Goal: Task Accomplishment & Management: Use online tool/utility

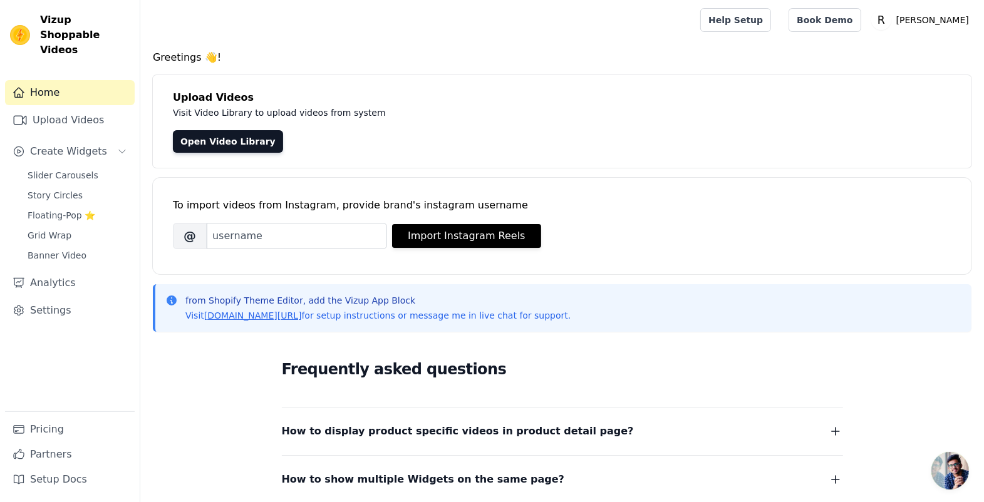
click at [646, 131] on div "Upload Videos Visit Video Library to upload videos from system Open Video Libra…" at bounding box center [562, 121] width 818 height 93
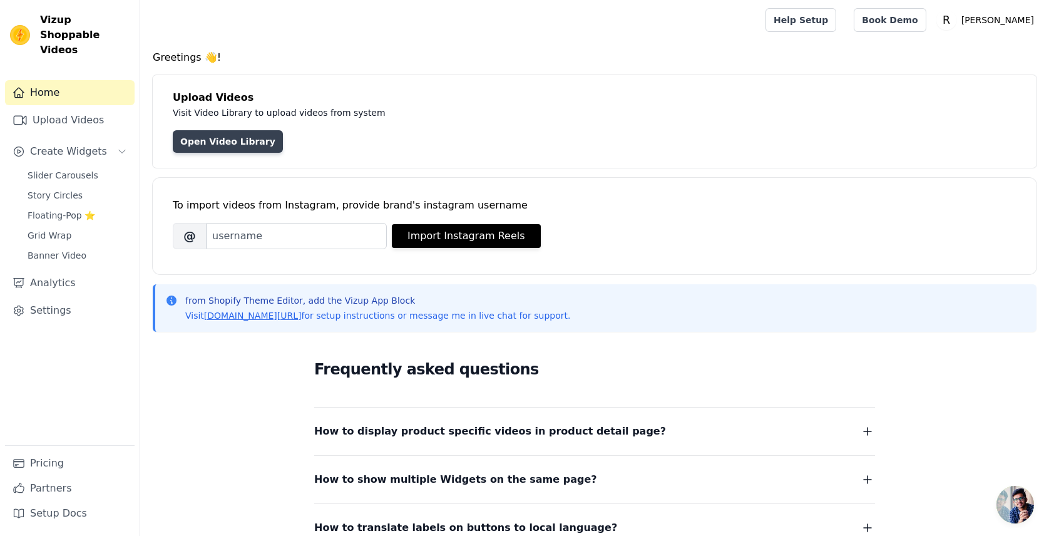
click at [283, 153] on link "Open Video Library" at bounding box center [228, 141] width 110 height 23
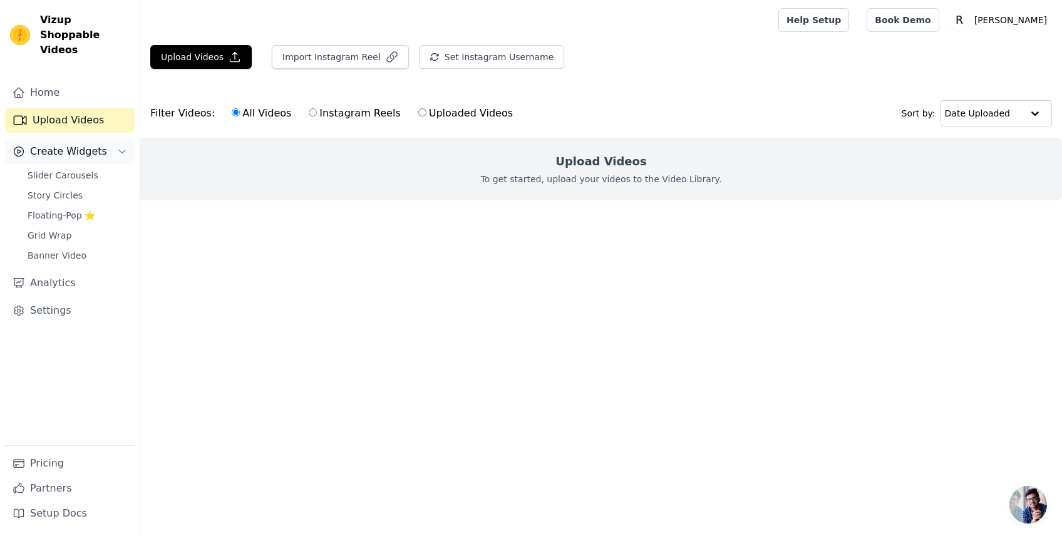
click at [102, 159] on span "Create Widgets" at bounding box center [68, 151] width 77 height 15
click at [96, 159] on span "Create Widgets" at bounding box center [68, 151] width 77 height 15
click at [98, 182] on span "Slider Carousels" at bounding box center [63, 175] width 71 height 13
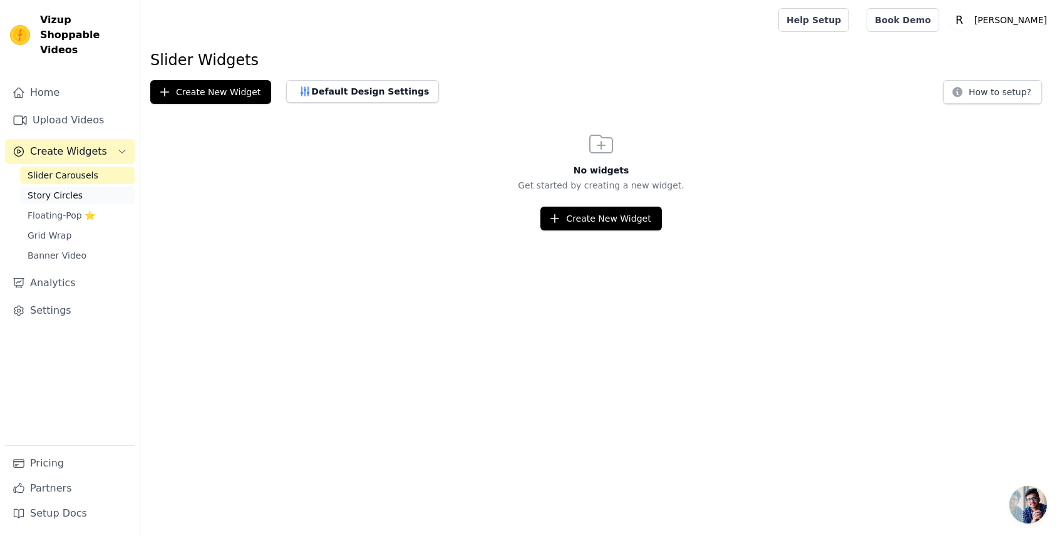
click at [130, 204] on link "Story Circles" at bounding box center [77, 196] width 115 height 18
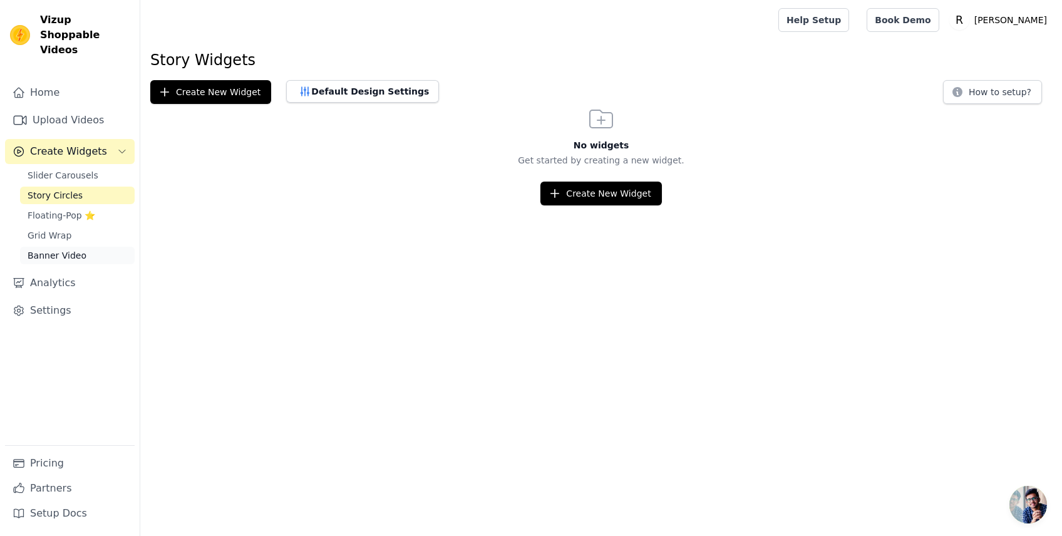
click at [120, 264] on link "Banner Video" at bounding box center [77, 256] width 115 height 18
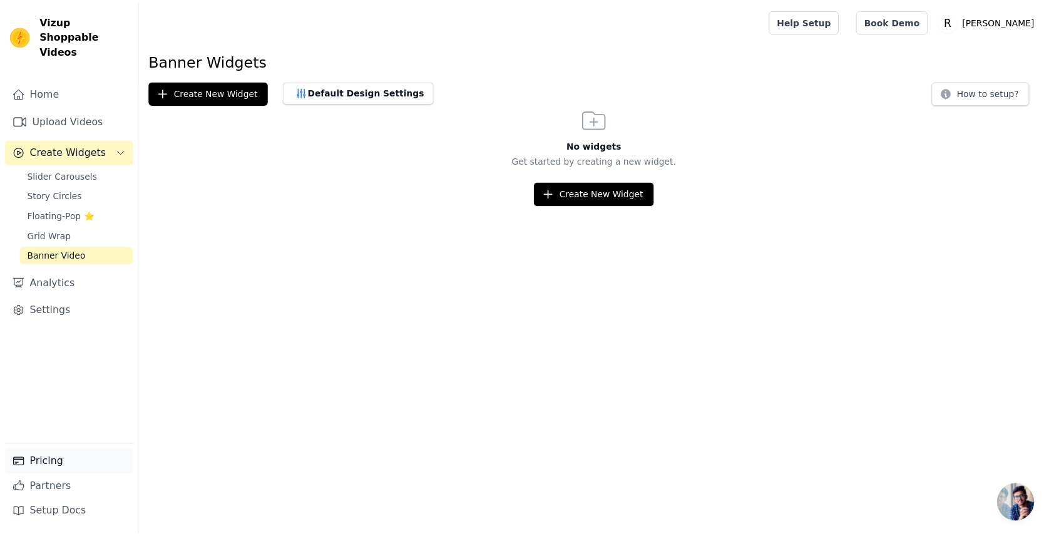
scroll to position [61, 0]
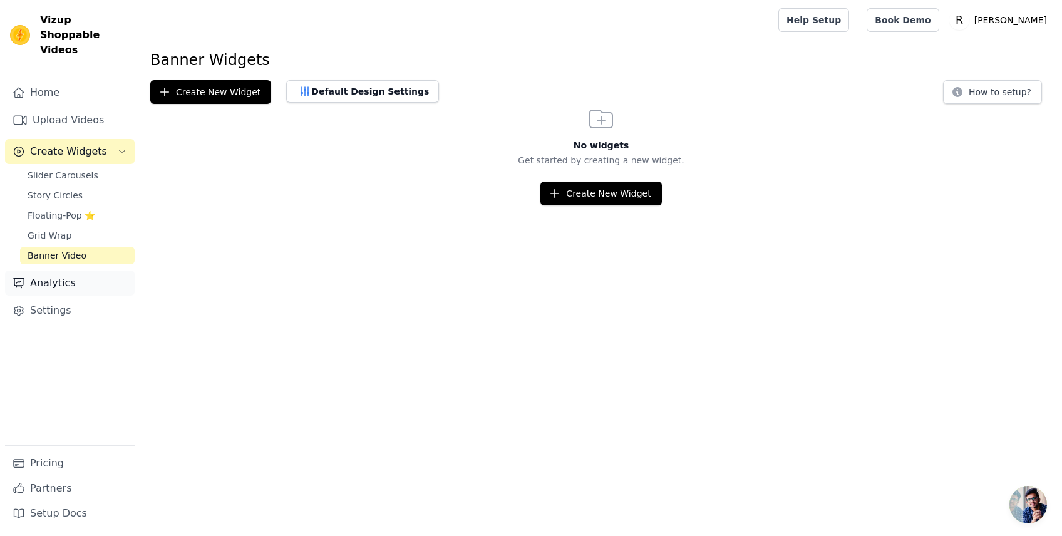
click at [114, 296] on link "Analytics" at bounding box center [70, 282] width 130 height 25
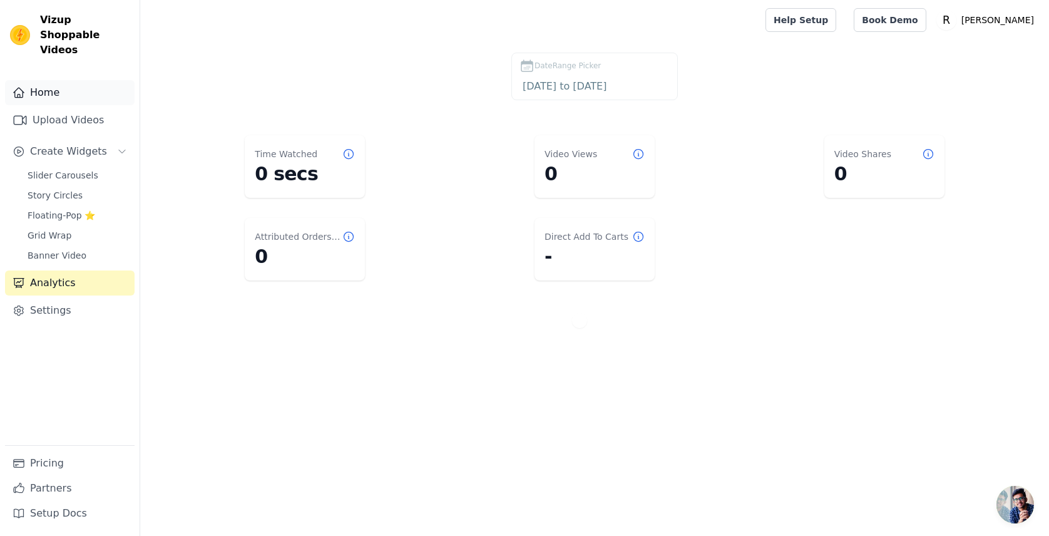
click at [133, 105] on link "Home" at bounding box center [70, 92] width 130 height 25
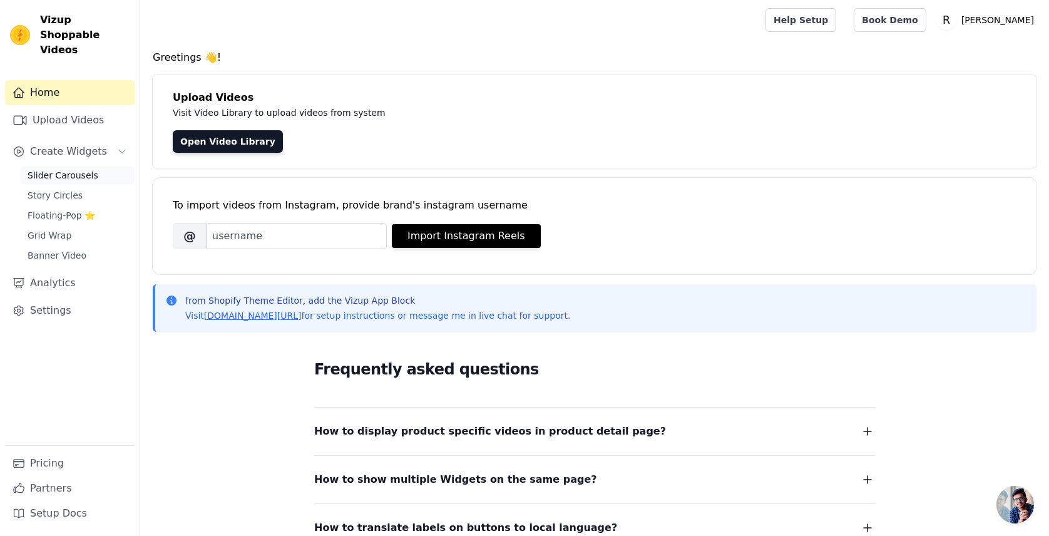
click at [135, 184] on link "Slider Carousels" at bounding box center [77, 176] width 115 height 18
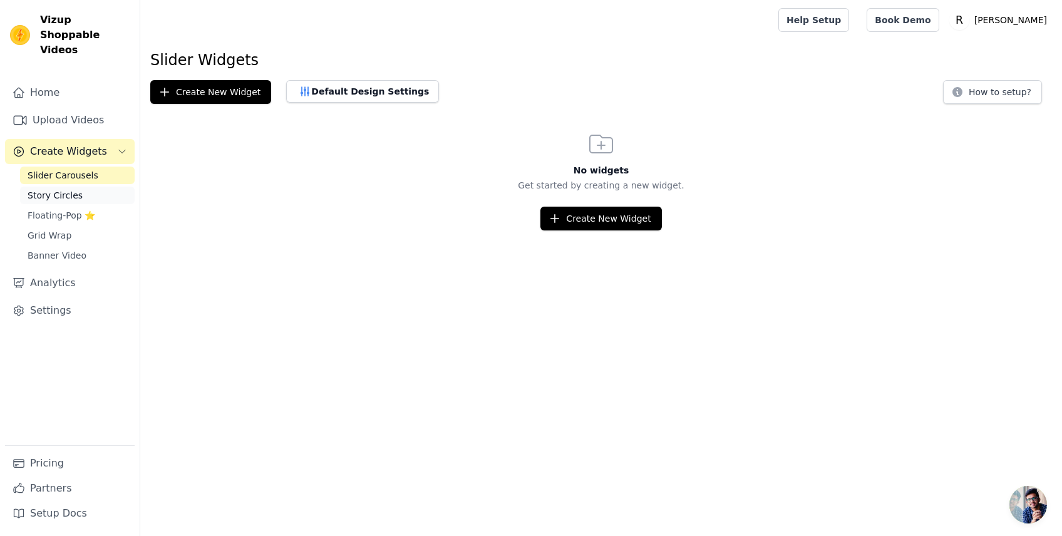
click at [83, 202] on span "Story Circles" at bounding box center [55, 195] width 55 height 13
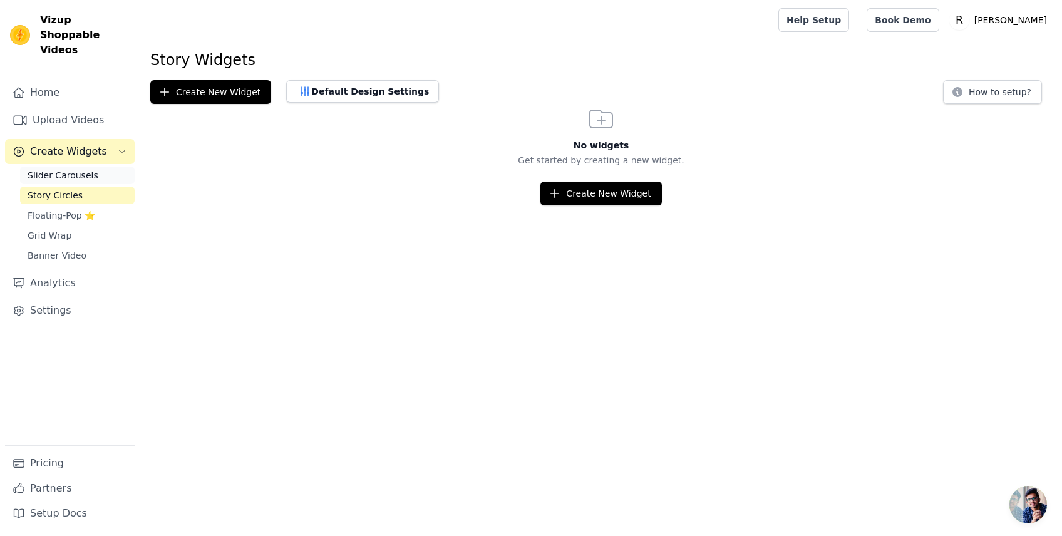
click at [90, 182] on span "Slider Carousels" at bounding box center [63, 175] width 71 height 13
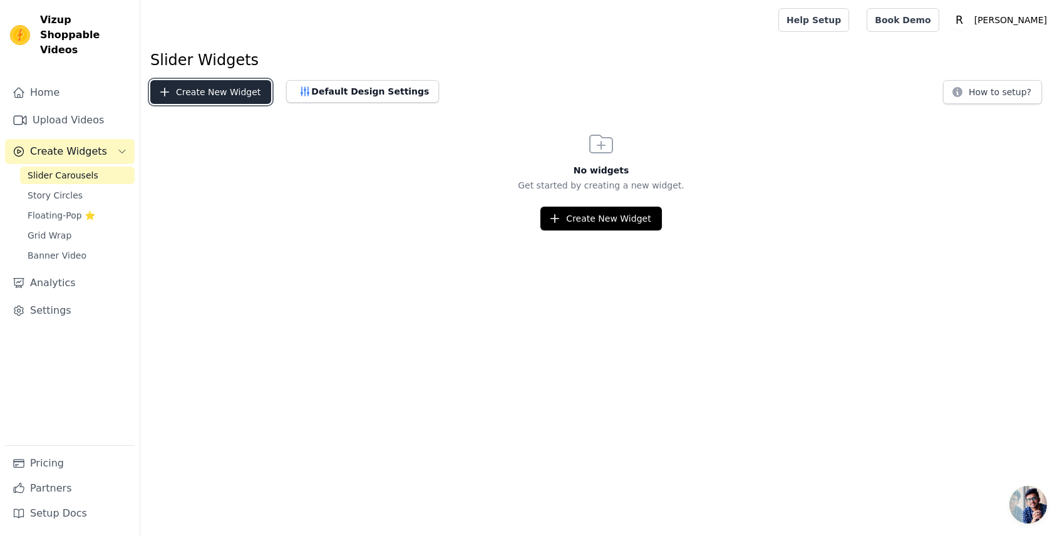
click at [271, 104] on button "Create New Widget" at bounding box center [210, 92] width 121 height 24
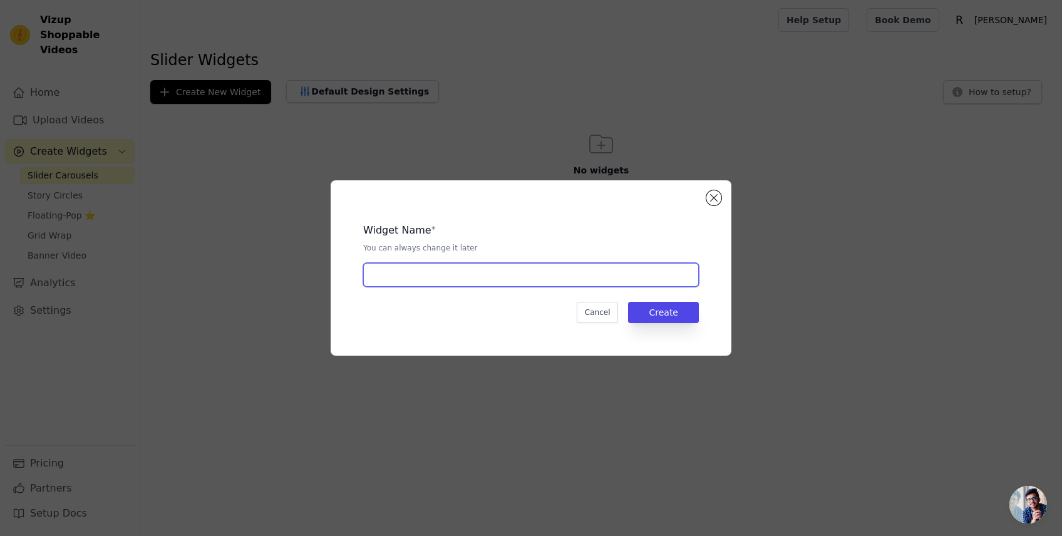
click at [545, 285] on input "text" at bounding box center [531, 275] width 336 height 24
type input "s"
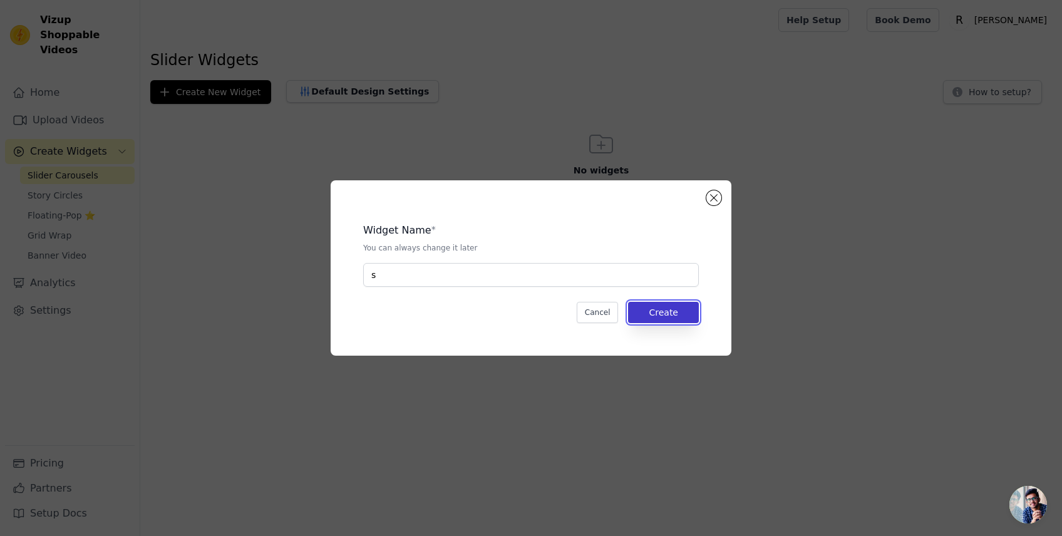
drag, startPoint x: 725, startPoint y: 333, endPoint x: 730, endPoint y: 340, distance: 8.5
click at [699, 323] on button "Create" at bounding box center [663, 312] width 71 height 21
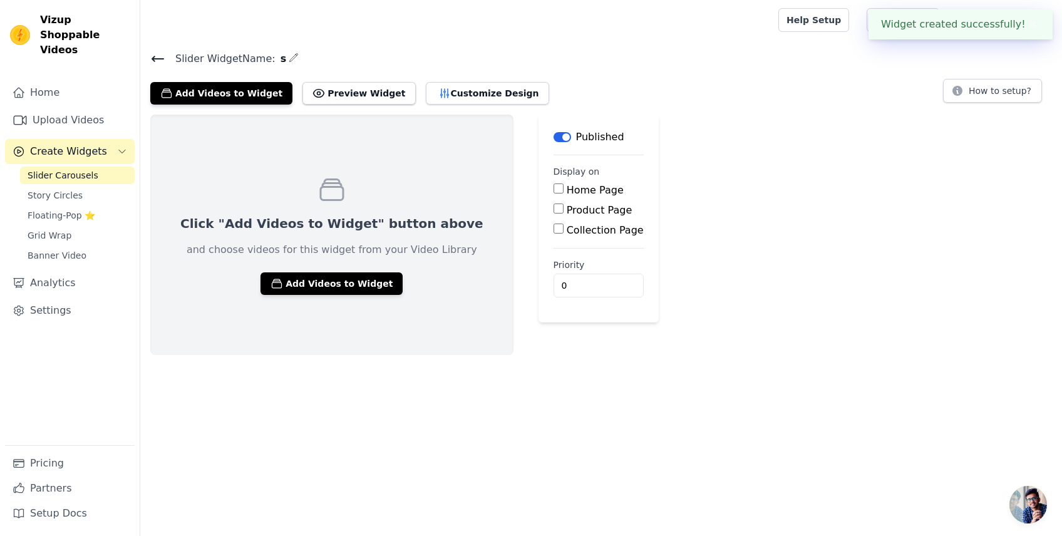
click at [563, 193] on input "Home Page" at bounding box center [558, 188] width 10 height 10
checkbox input "true"
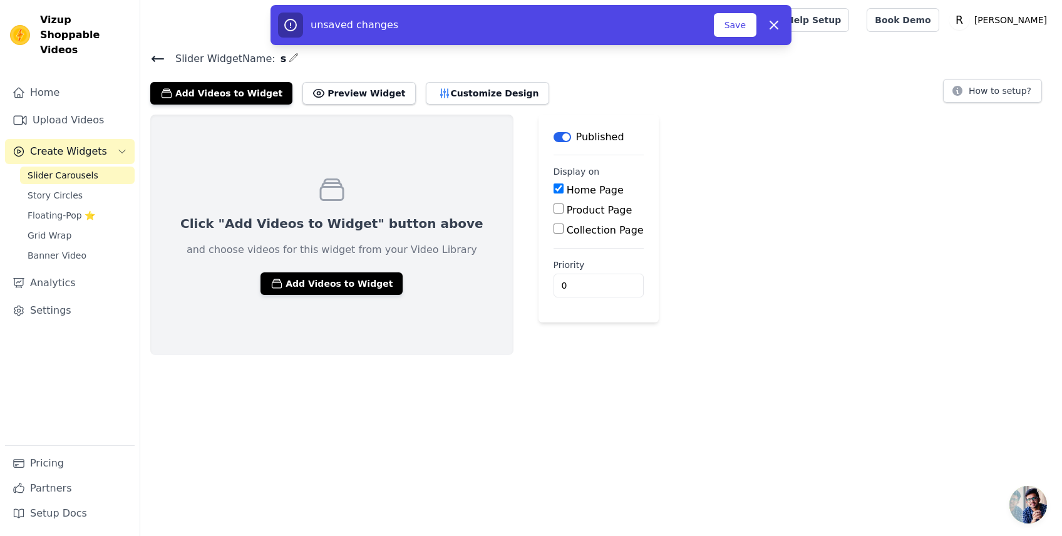
click at [563, 213] on input "Product Page" at bounding box center [558, 208] width 10 height 10
checkbox input "true"
click at [563, 193] on input "Home Page" at bounding box center [558, 188] width 10 height 10
checkbox input "false"
click at [756, 30] on button "Save" at bounding box center [735, 25] width 43 height 24
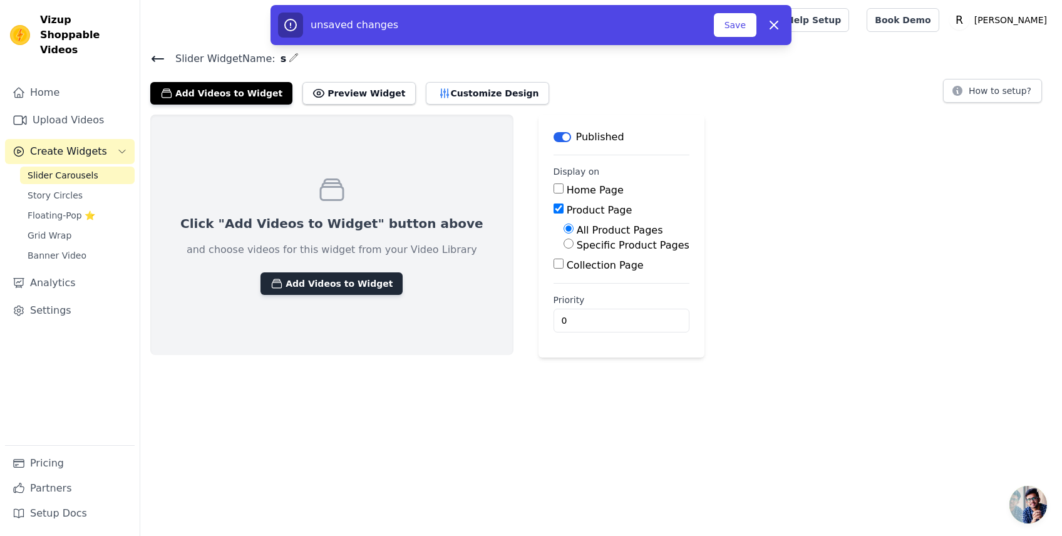
click at [403, 295] on button "Add Videos to Widget" at bounding box center [331, 283] width 142 height 23
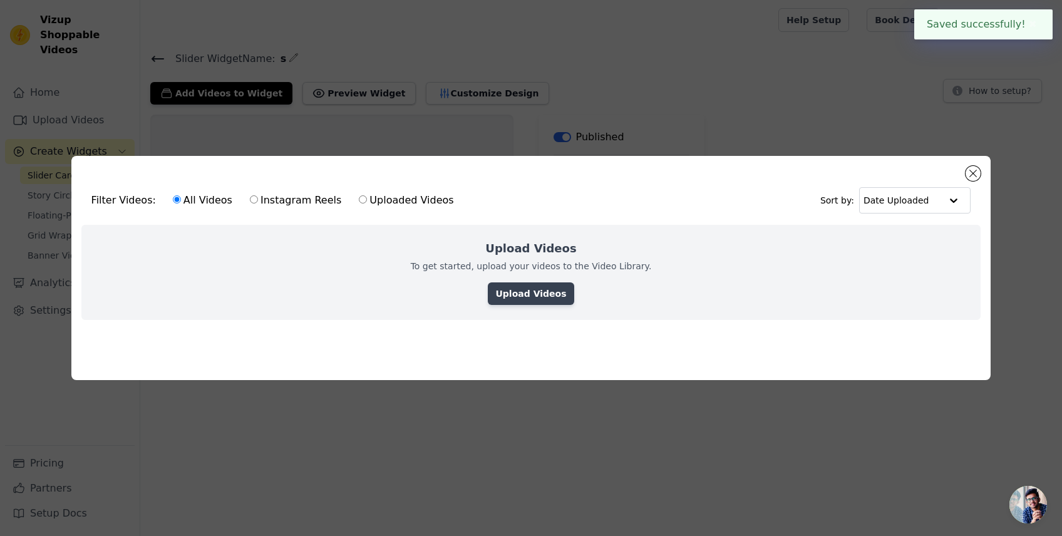
click at [535, 292] on link "Upload Videos" at bounding box center [531, 293] width 86 height 23
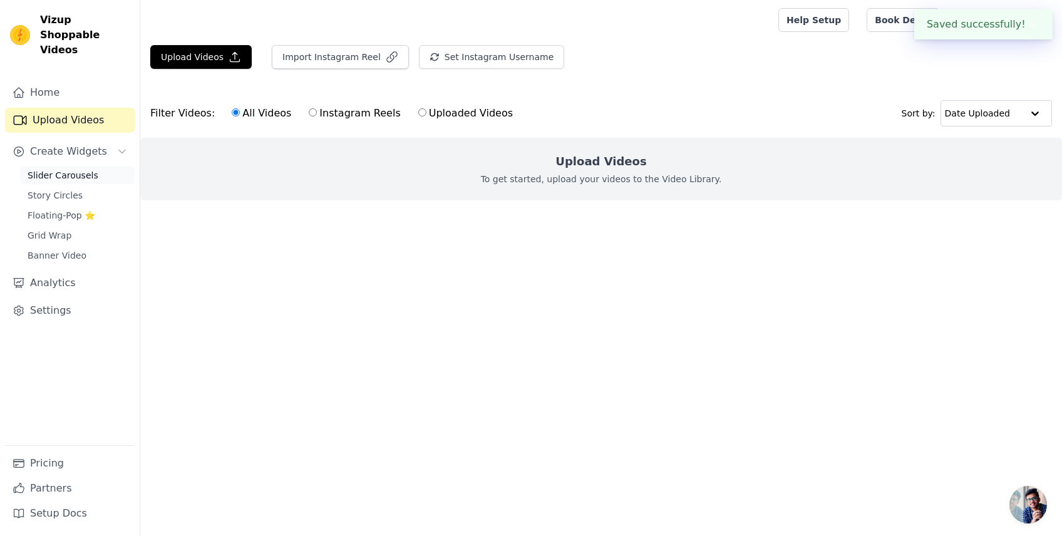
click at [98, 182] on span "Slider Carousels" at bounding box center [63, 175] width 71 height 13
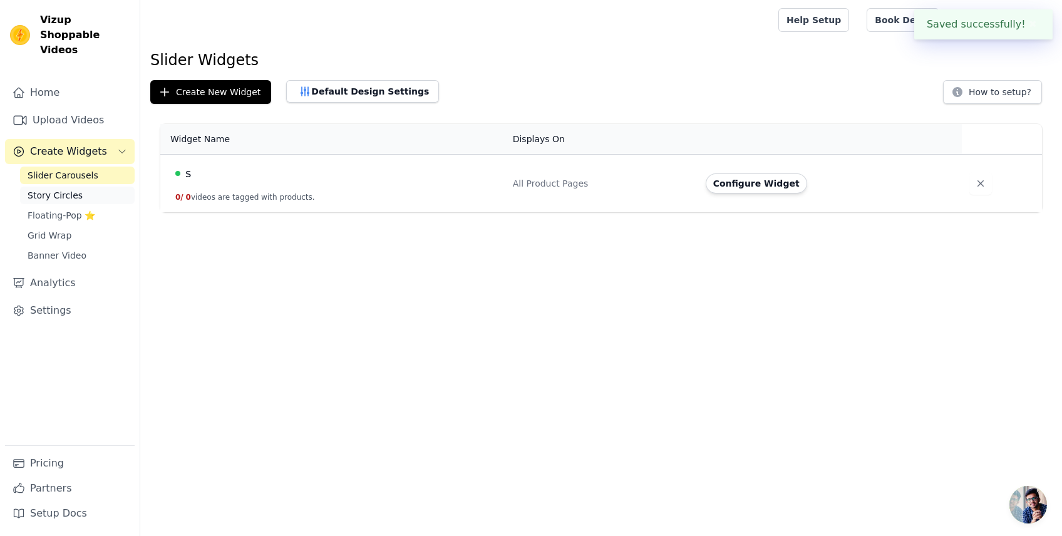
click at [113, 204] on link "Story Circles" at bounding box center [77, 196] width 115 height 18
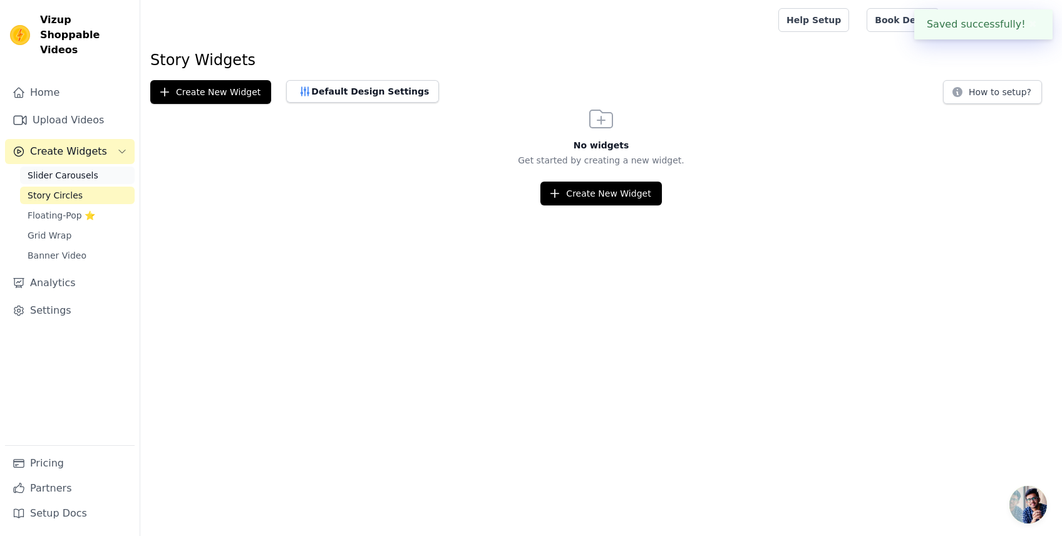
click at [98, 182] on span "Slider Carousels" at bounding box center [63, 175] width 71 height 13
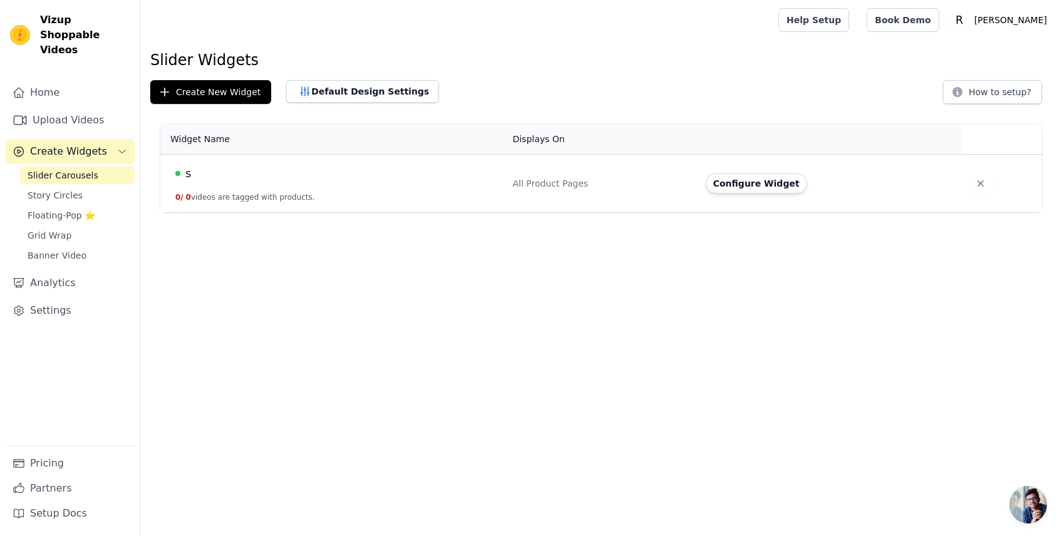
click at [483, 213] on td "s 0 / 0 videos are tagged with products." at bounding box center [332, 184] width 345 height 58
click at [793, 193] on button "Configure Widget" at bounding box center [756, 183] width 101 height 20
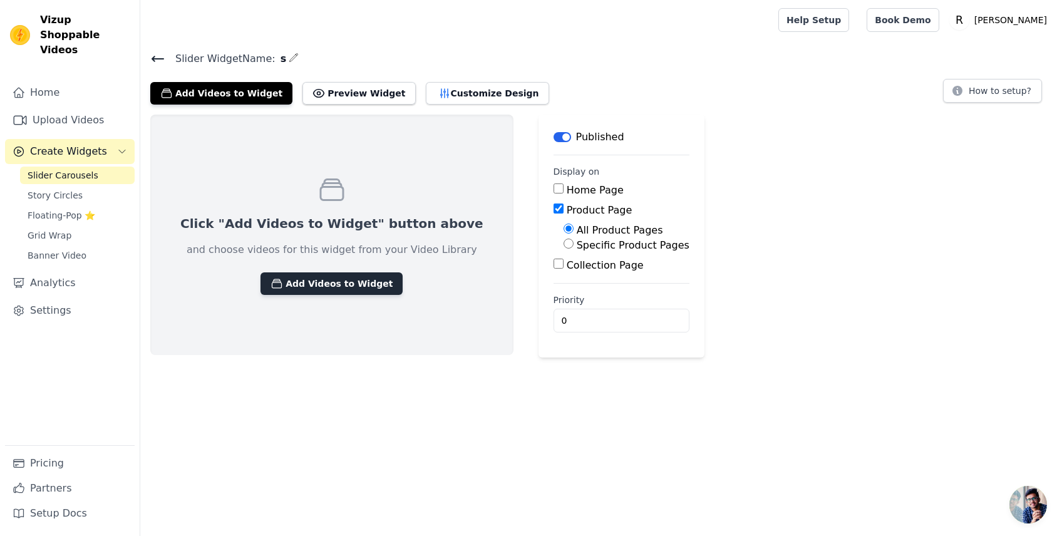
click at [403, 295] on button "Add Videos to Widget" at bounding box center [331, 283] width 142 height 23
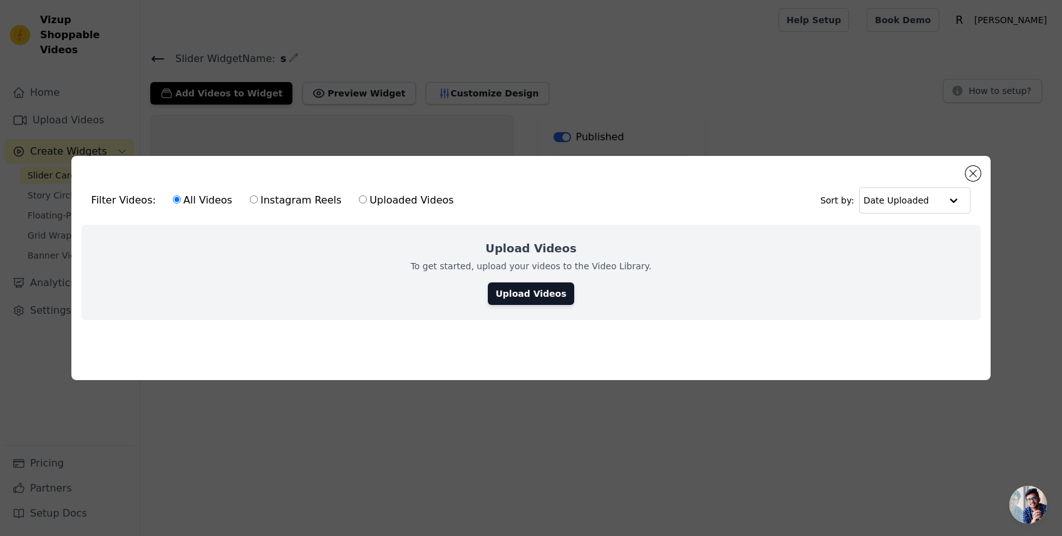
click at [342, 192] on label "Instagram Reels" at bounding box center [295, 200] width 93 height 16
click at [258, 195] on input "Instagram Reels" at bounding box center [254, 199] width 8 height 8
radio input "true"
click at [342, 192] on label "Instagram Reels" at bounding box center [295, 200] width 93 height 16
click at [258, 195] on input "Instagram Reels" at bounding box center [254, 199] width 8 height 8
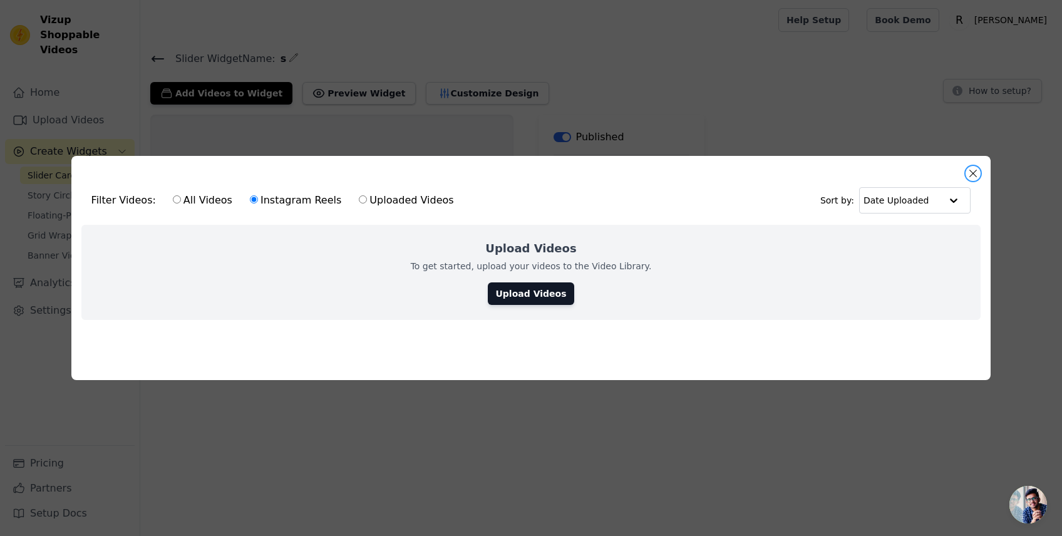
click at [965, 166] on button "Close modal" at bounding box center [972, 173] width 15 height 15
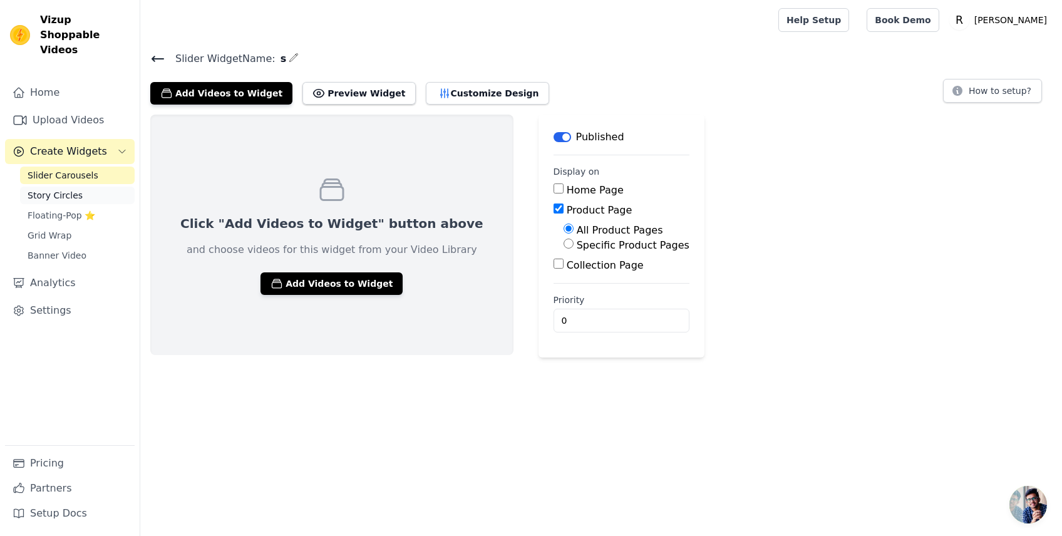
click at [83, 202] on span "Story Circles" at bounding box center [55, 195] width 55 height 13
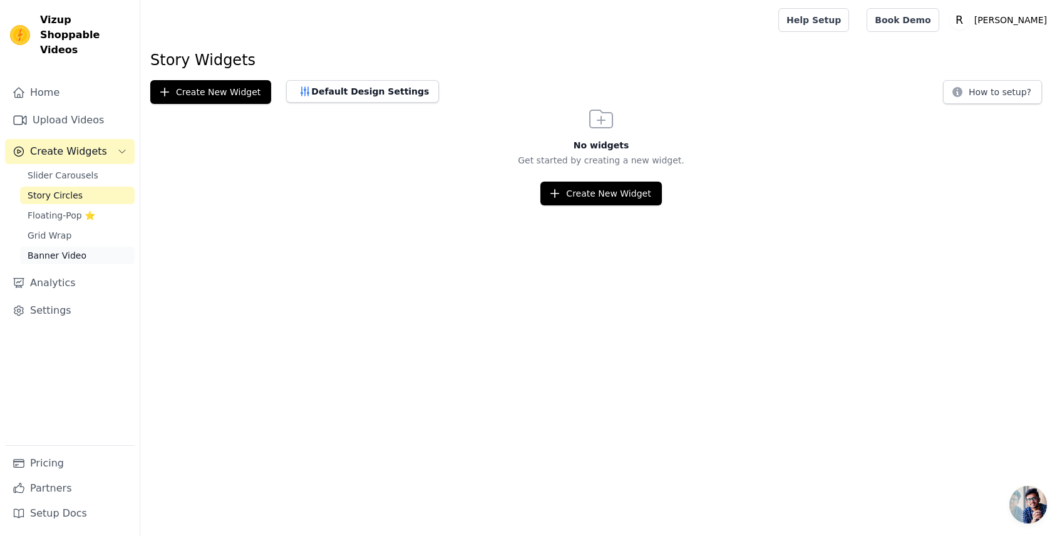
click at [124, 264] on link "Banner Video" at bounding box center [77, 256] width 115 height 18
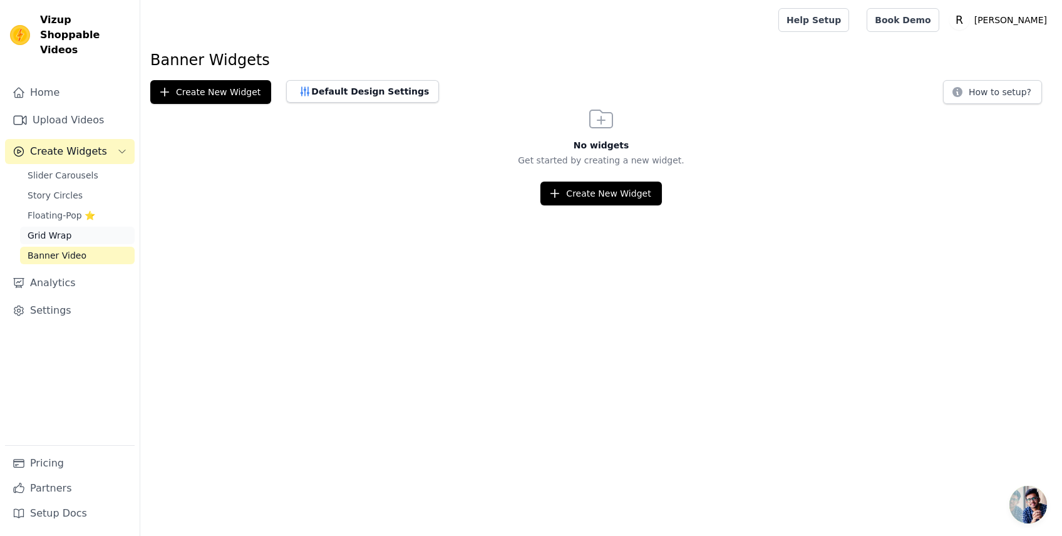
click at [115, 244] on link "Grid Wrap" at bounding box center [77, 236] width 115 height 18
click at [126, 133] on link "Upload Videos" at bounding box center [70, 120] width 130 height 25
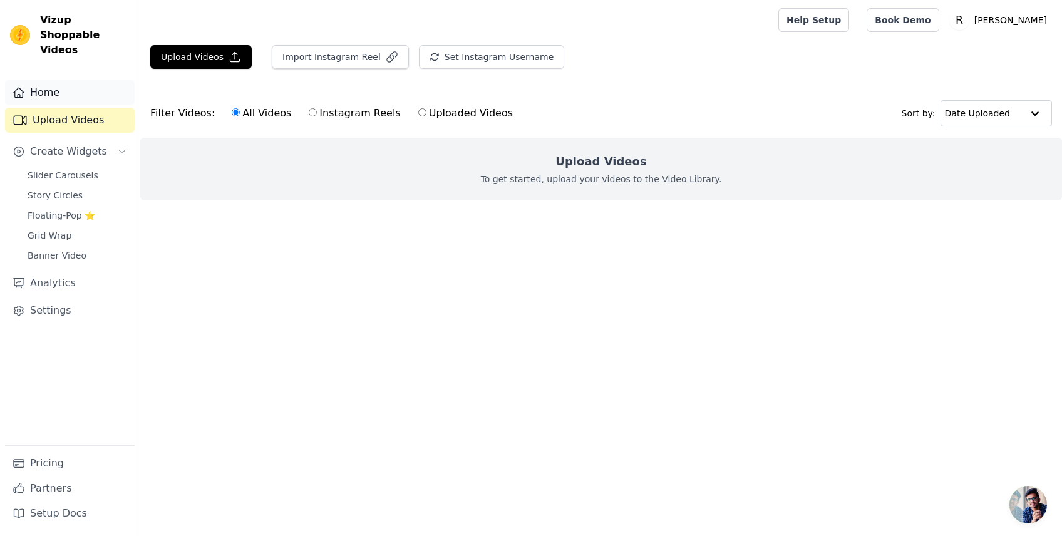
click at [111, 105] on link "Home" at bounding box center [70, 92] width 130 height 25
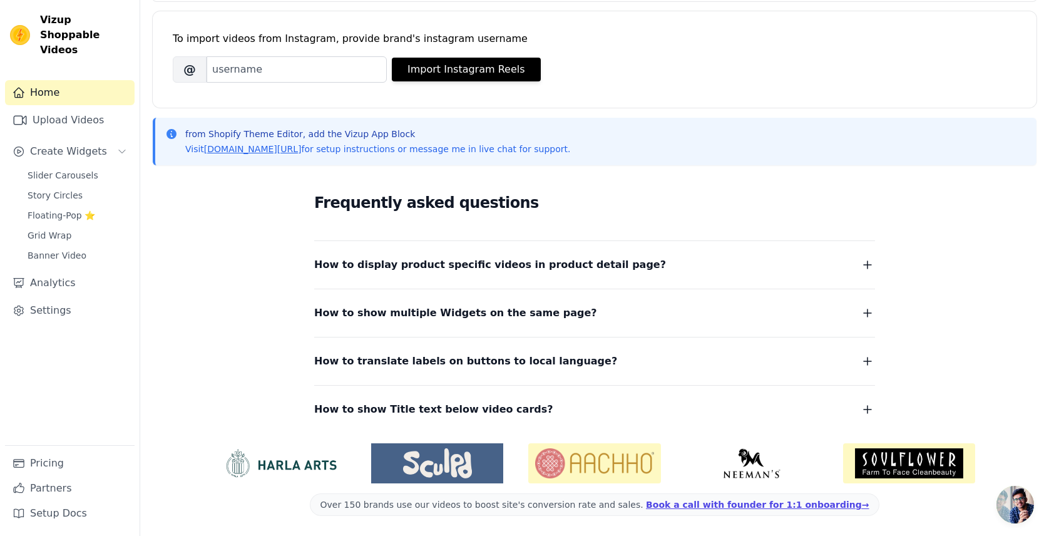
scroll to position [92, 0]
